Goal: Task Accomplishment & Management: Use online tool/utility

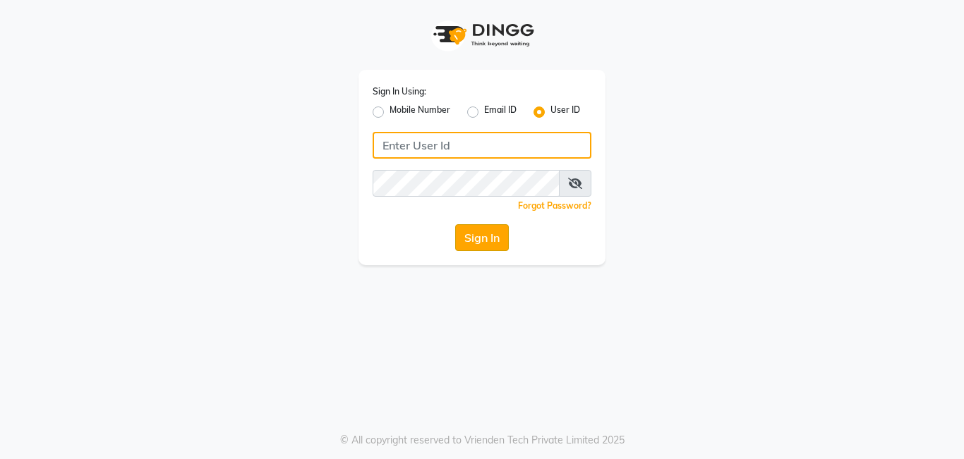
type input "serenity"
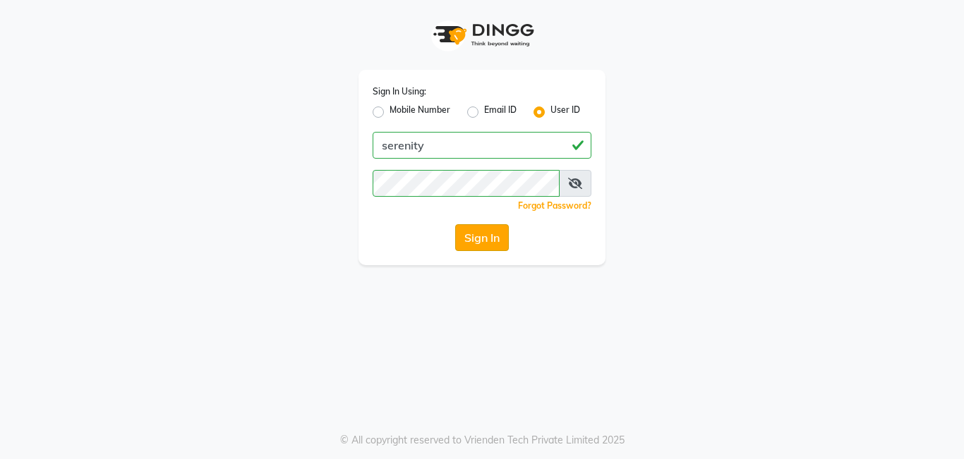
click at [483, 233] on button "Sign In" at bounding box center [482, 237] width 54 height 27
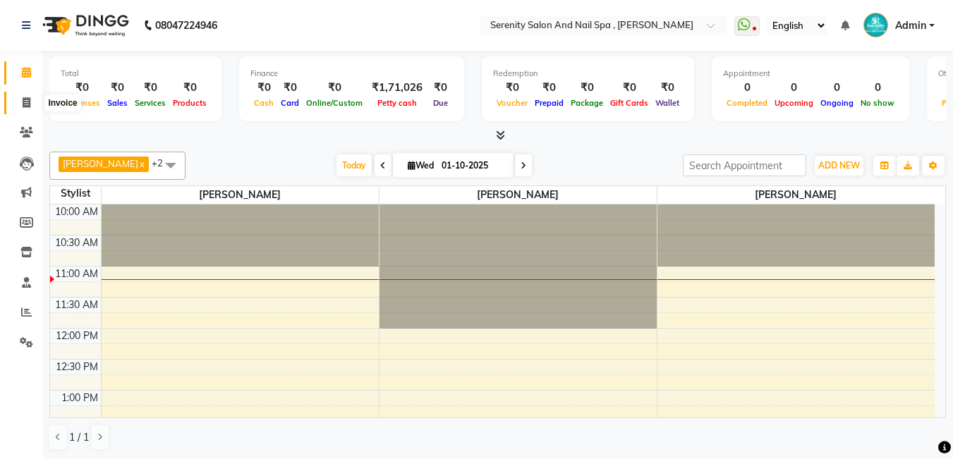
click at [25, 102] on icon at bounding box center [27, 102] width 8 height 11
select select "service"
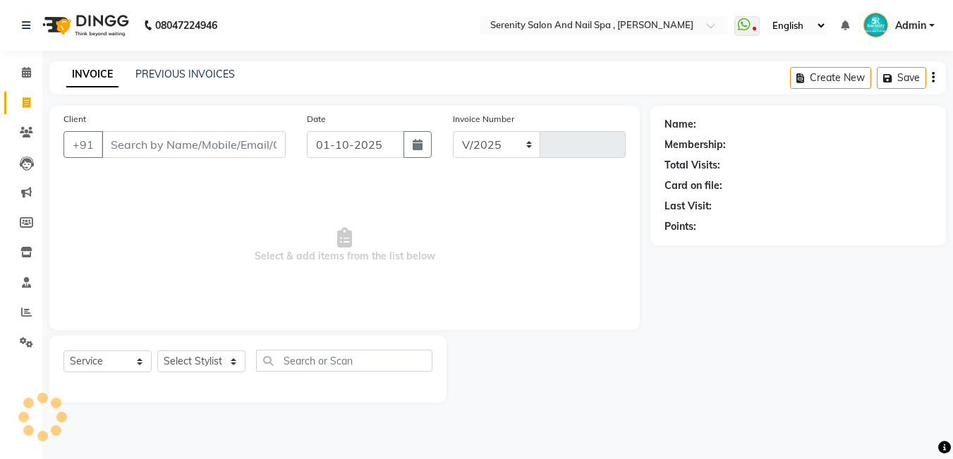
select select "433"
type input "0362"
